Goal: Task Accomplishment & Management: Manage account settings

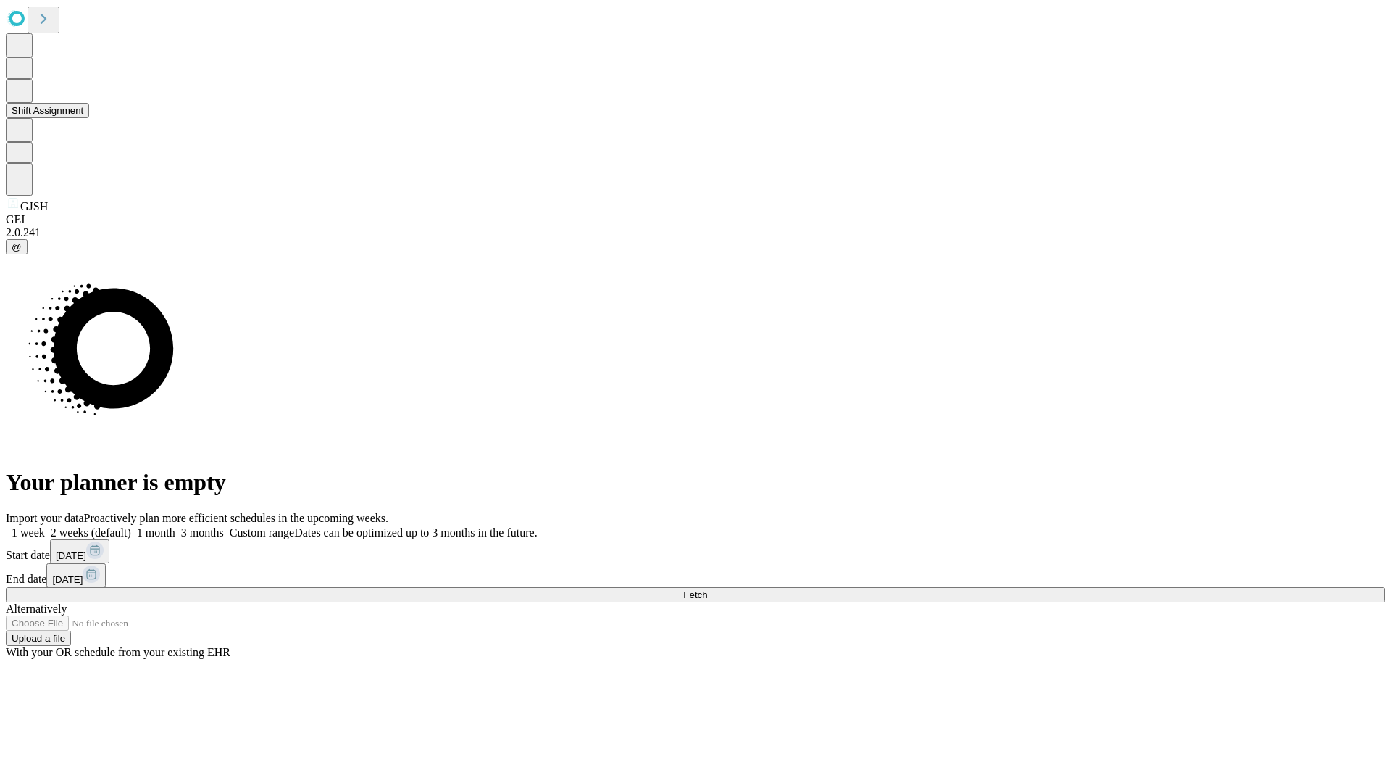
click at [89, 118] on button "Shift Assignment" at bounding box center [47, 110] width 83 height 15
